Goal: Obtain resource: Download file/media

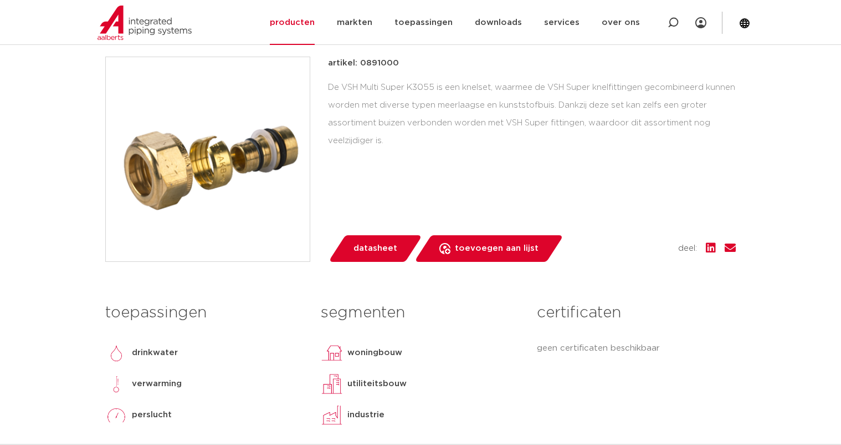
scroll to position [283, 0]
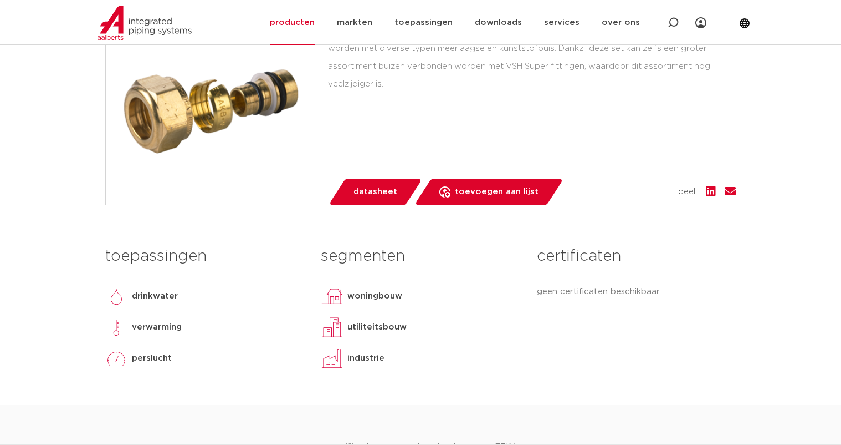
click at [376, 191] on span "datasheet" at bounding box center [376, 192] width 44 height 18
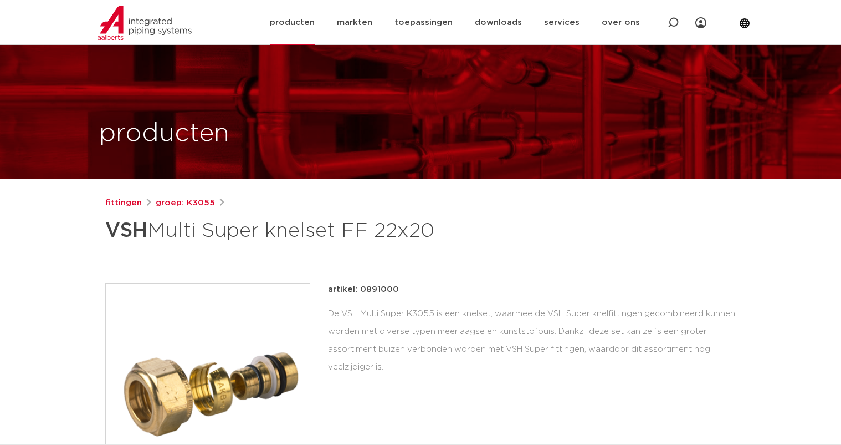
scroll to position [283, 0]
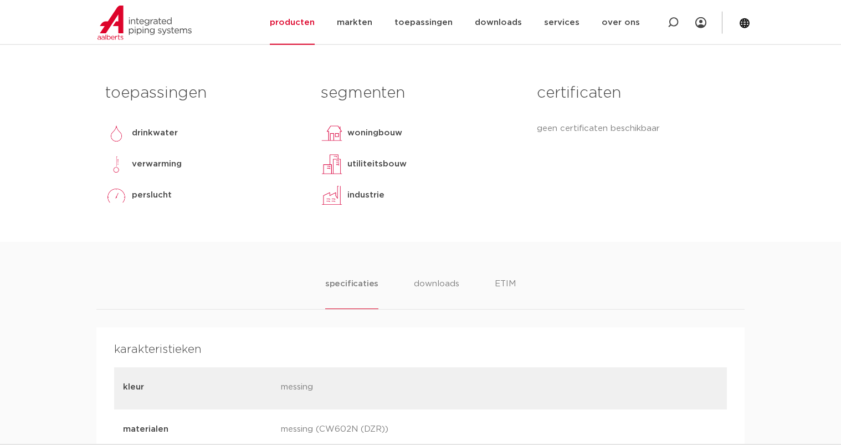
scroll to position [427, 0]
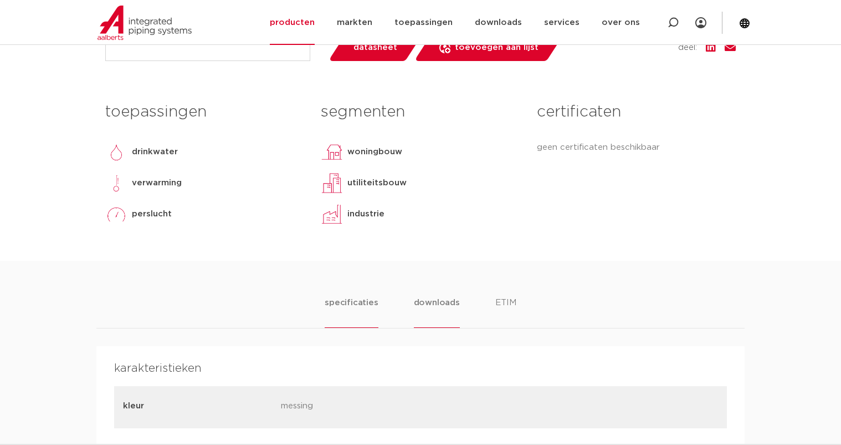
click at [429, 303] on li "downloads" at bounding box center [437, 312] width 46 height 32
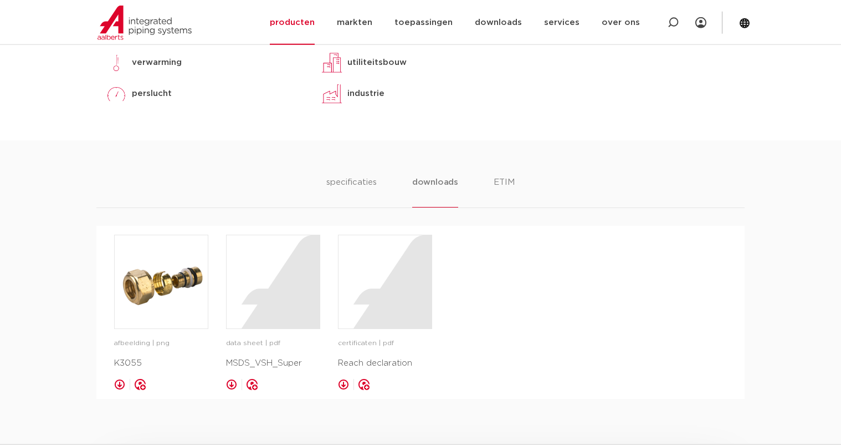
scroll to position [653, 0]
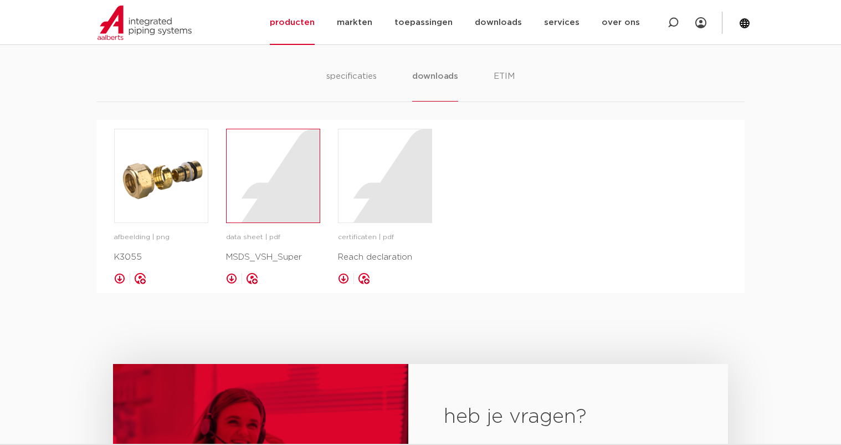
click at [269, 195] on div at bounding box center [273, 175] width 93 height 93
click at [349, 74] on li "specificaties" at bounding box center [351, 86] width 53 height 32
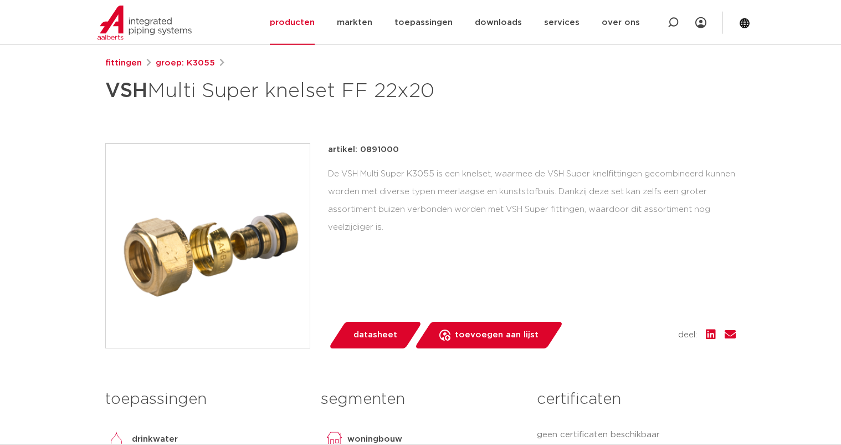
scroll to position [226, 0]
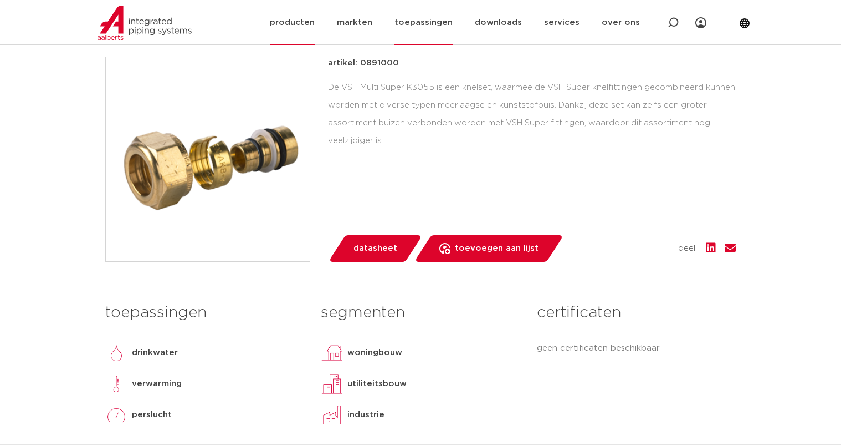
click at [414, 19] on link "toepassingen" at bounding box center [424, 22] width 58 height 45
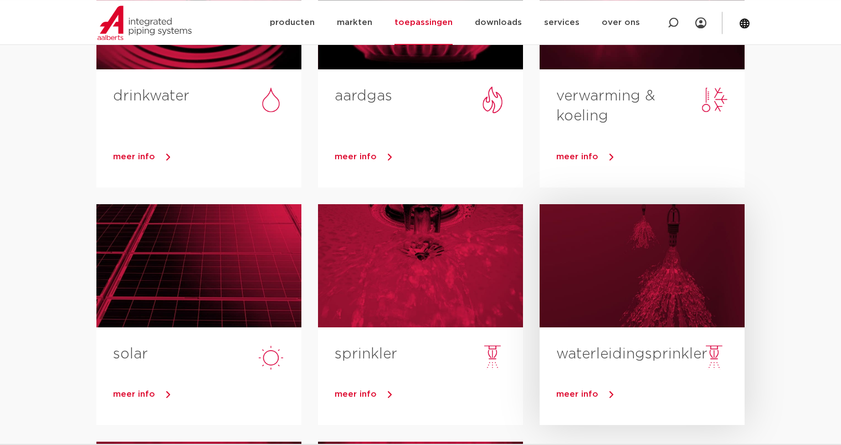
scroll to position [170, 0]
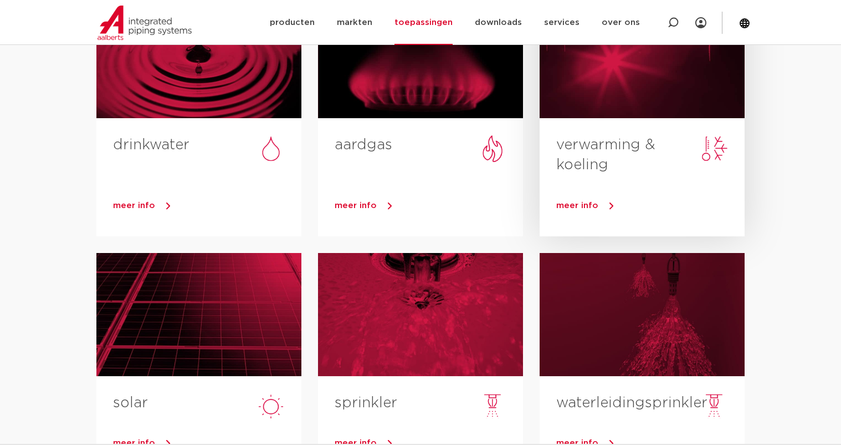
click at [599, 144] on link "verwarming & koeling" at bounding box center [606, 154] width 99 height 34
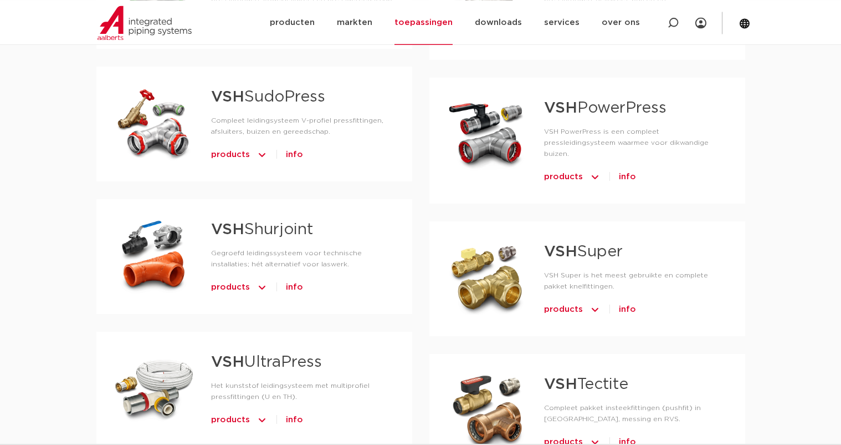
scroll to position [905, 0]
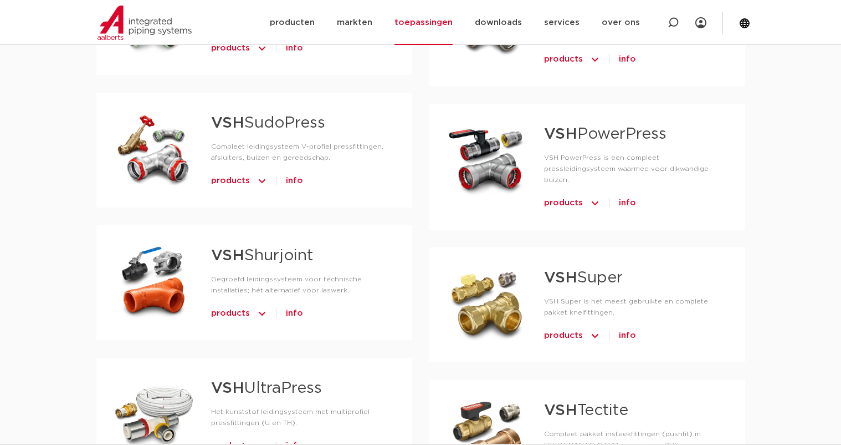
click at [562, 327] on span "products" at bounding box center [563, 336] width 39 height 18
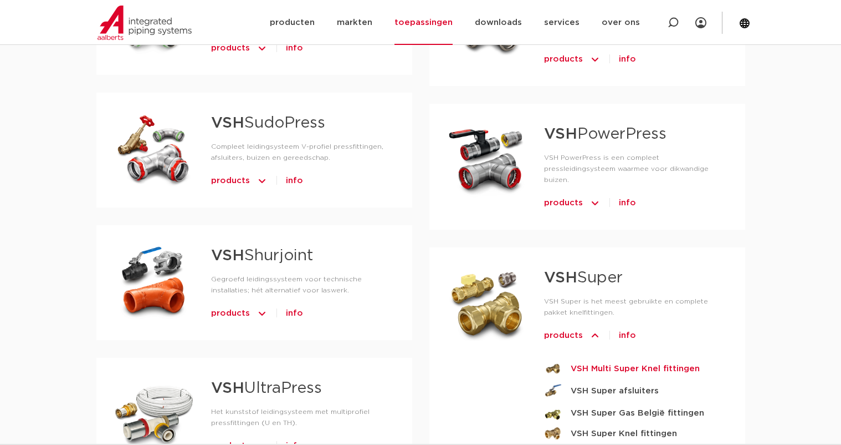
click at [650, 361] on strong "VSH Multi Super Knel fittingen" at bounding box center [635, 368] width 129 height 14
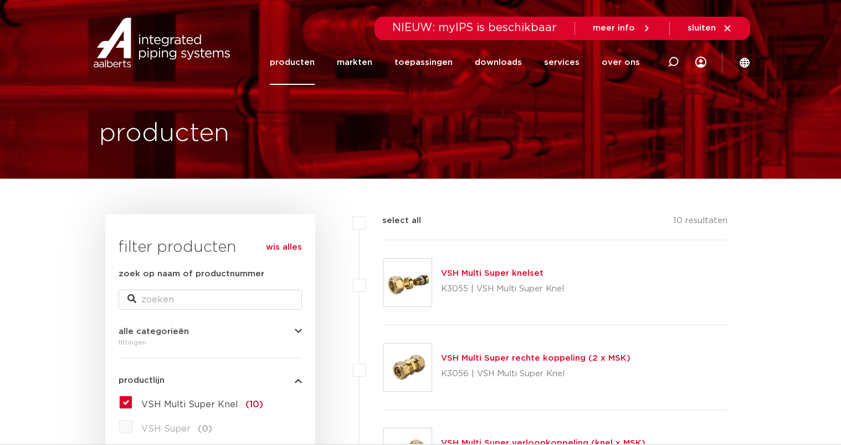
click at [472, 274] on link "VSH Multi Super knelset" at bounding box center [492, 273] width 103 height 8
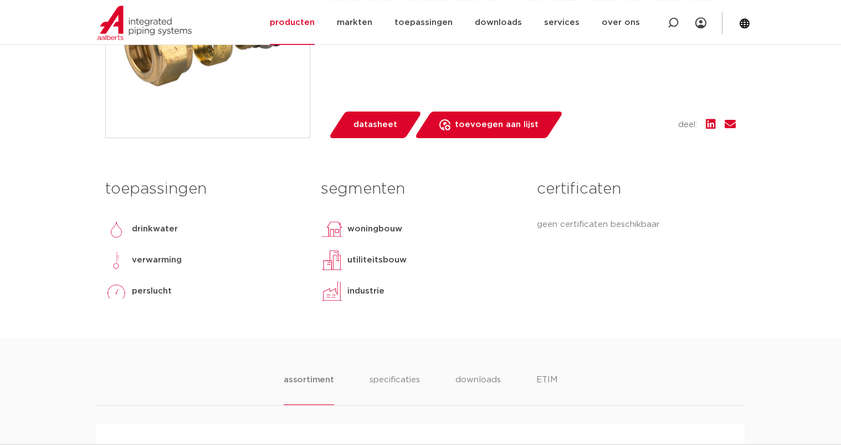
scroll to position [339, 0]
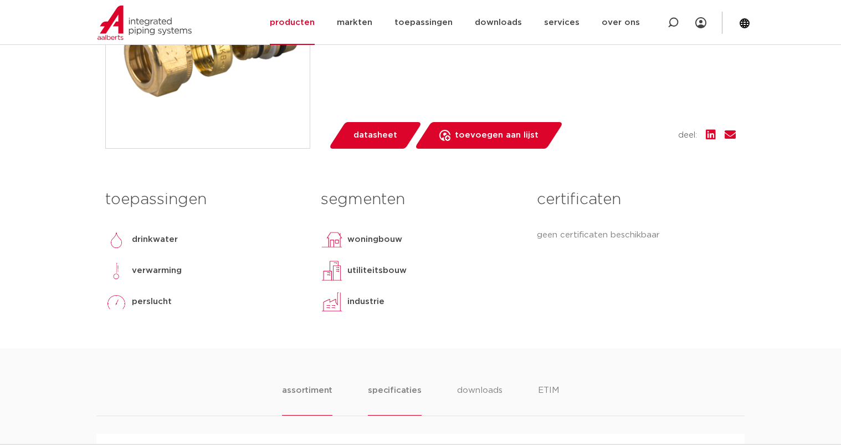
click at [388, 392] on li "specificaties" at bounding box center [394, 400] width 53 height 32
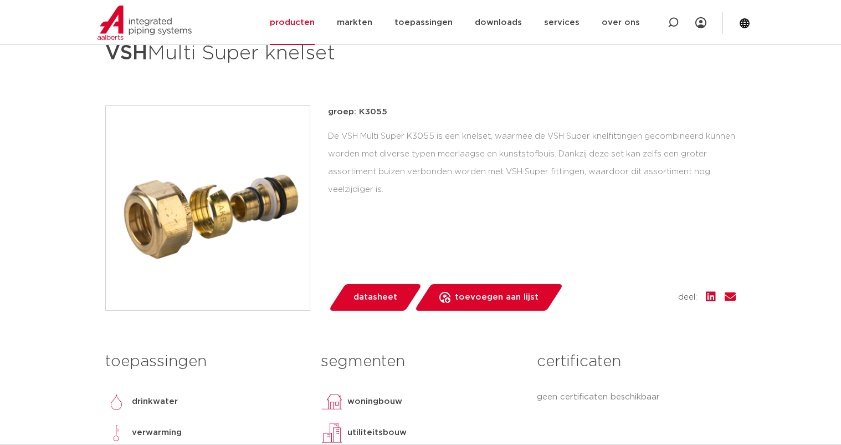
scroll to position [396, 0]
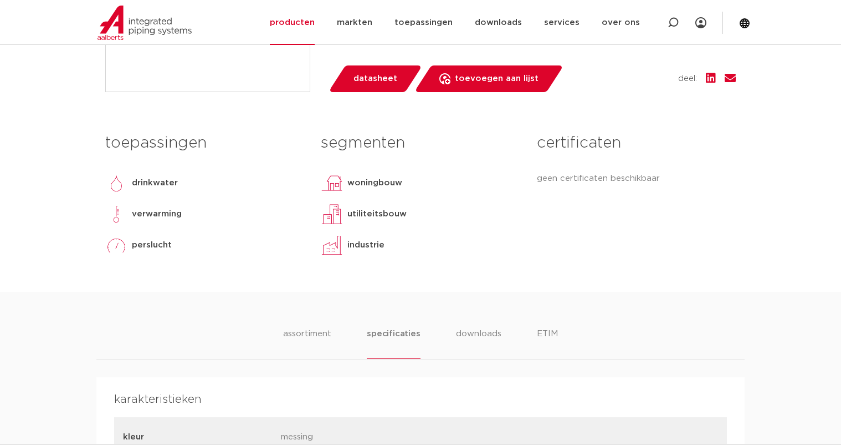
click at [375, 72] on span "datasheet" at bounding box center [376, 79] width 44 height 18
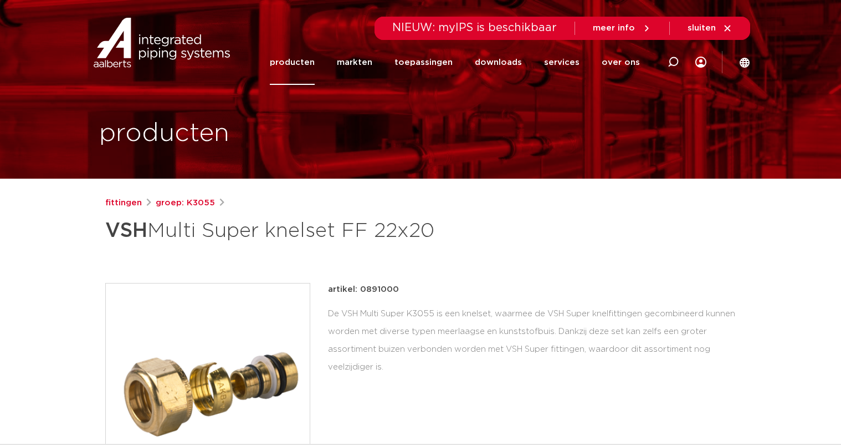
click at [610, 29] on span "meer info" at bounding box center [614, 28] width 42 height 8
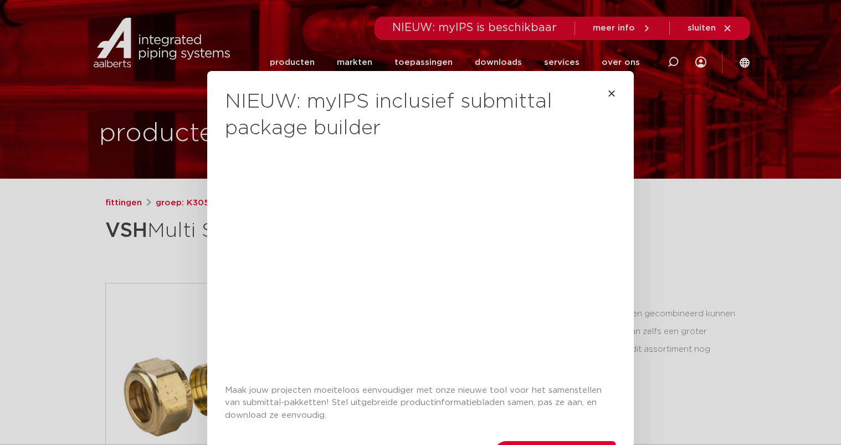
click at [617, 93] on div "NIEUW: myIPS inclusief submittal package builder Maak jouw projecten moeiteloos…" at bounding box center [420, 278] width 427 height 414
click at [615, 93] on icon "Close" at bounding box center [612, 93] width 9 height 9
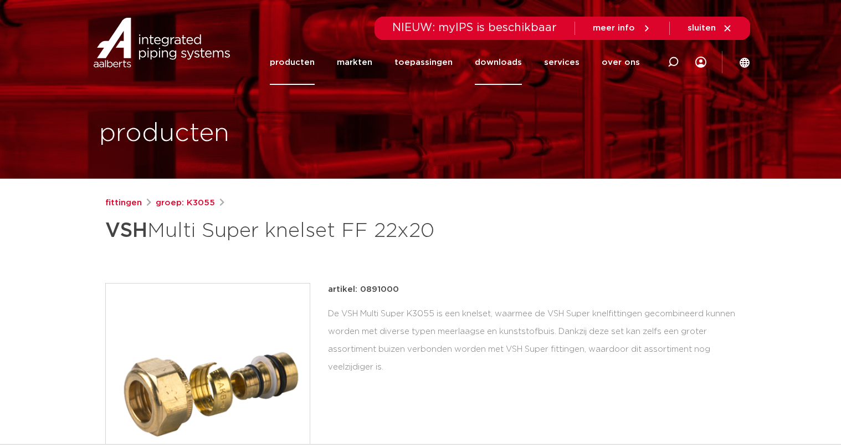
click at [503, 63] on link "downloads" at bounding box center [498, 62] width 47 height 45
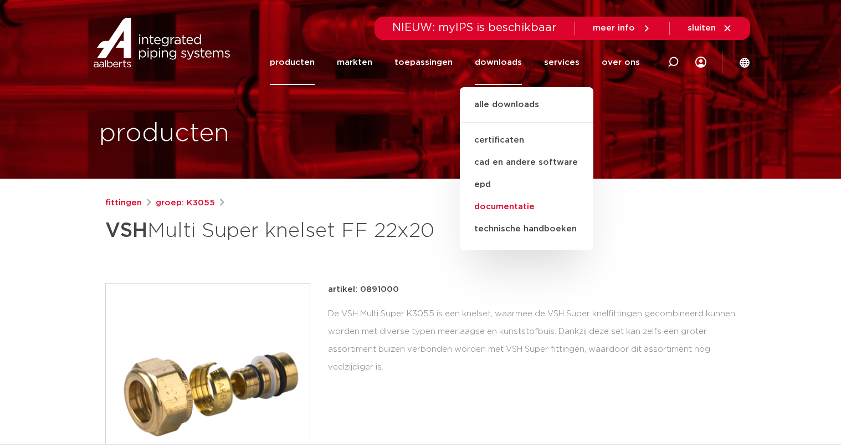
click at [504, 205] on link "documentatie" at bounding box center [527, 207] width 134 height 22
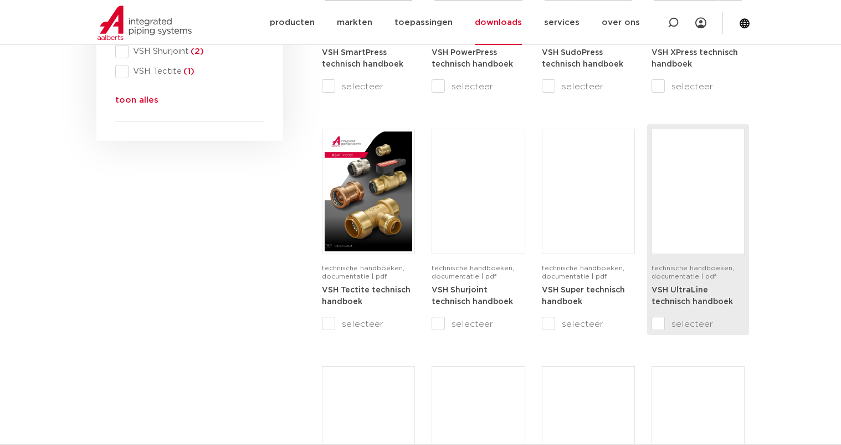
scroll to position [622, 0]
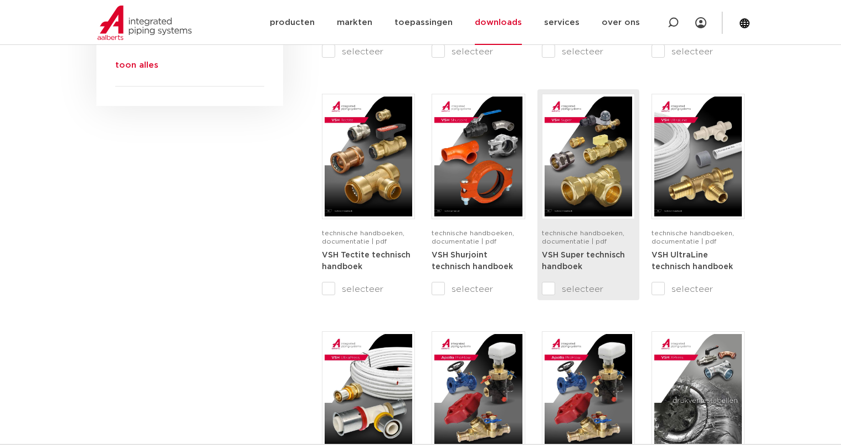
click at [563, 256] on strong "VSH Super technisch handboek" at bounding box center [583, 261] width 83 height 20
